Goal: Task Accomplishment & Management: Manage account settings

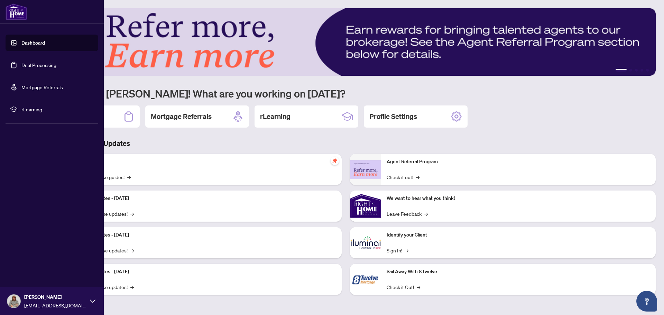
click at [21, 64] on link "Deal Processing" at bounding box center [38, 65] width 35 height 6
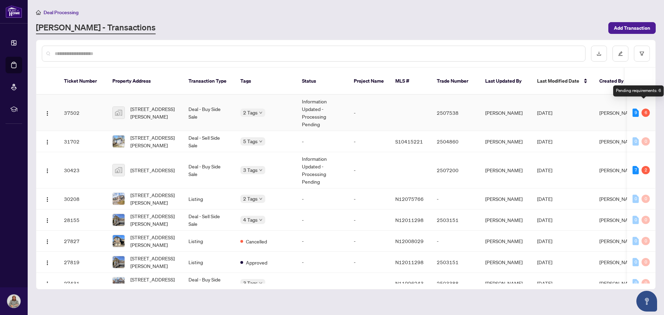
click at [645, 109] on div "6" at bounding box center [646, 113] width 8 height 8
click at [148, 107] on span "[STREET_ADDRESS][PERSON_NAME]" at bounding box center [153, 112] width 47 height 15
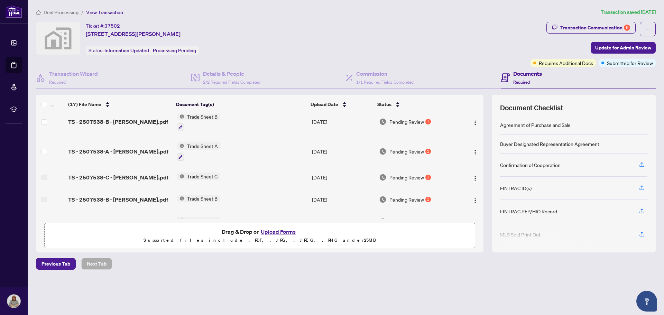
scroll to position [104, 0]
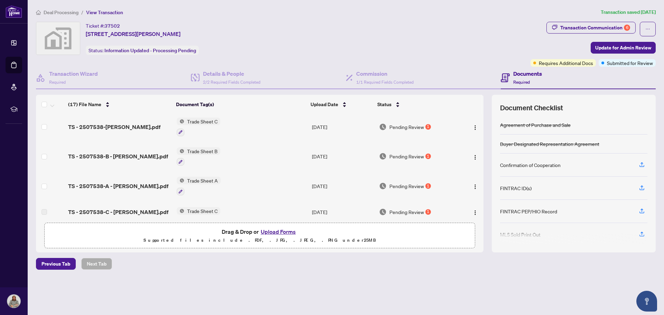
click at [202, 125] on span "Trade Sheet C" at bounding box center [202, 122] width 36 height 8
click at [124, 131] on span "TS - 2507538-[PERSON_NAME].pdf" at bounding box center [114, 127] width 92 height 8
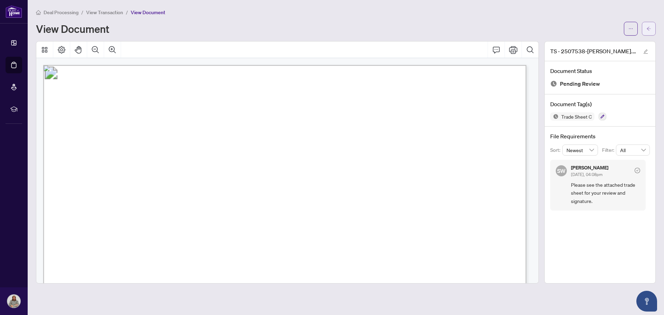
click at [648, 28] on icon "arrow-left" at bounding box center [649, 28] width 5 height 5
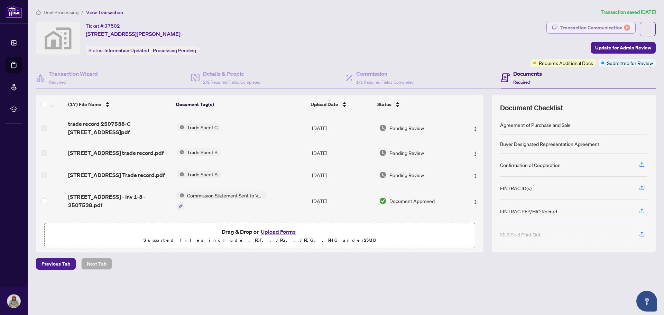
click at [624, 26] on div "Transaction Communication 6" at bounding box center [596, 27] width 70 height 11
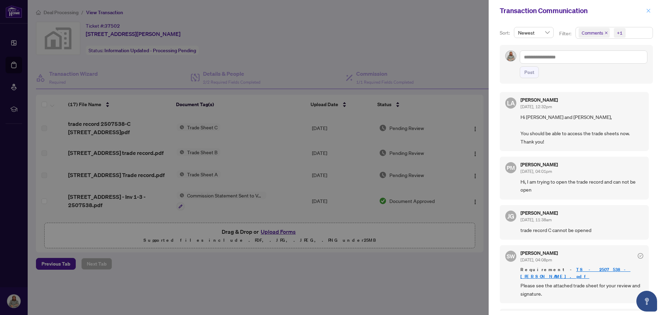
click at [650, 11] on icon "close" at bounding box center [648, 10] width 5 height 5
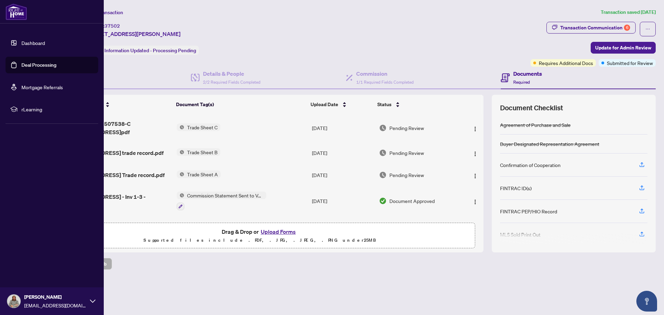
click at [30, 40] on link "Dashboard" at bounding box center [33, 43] width 24 height 6
